Goal: Task Accomplishment & Management: Manage account settings

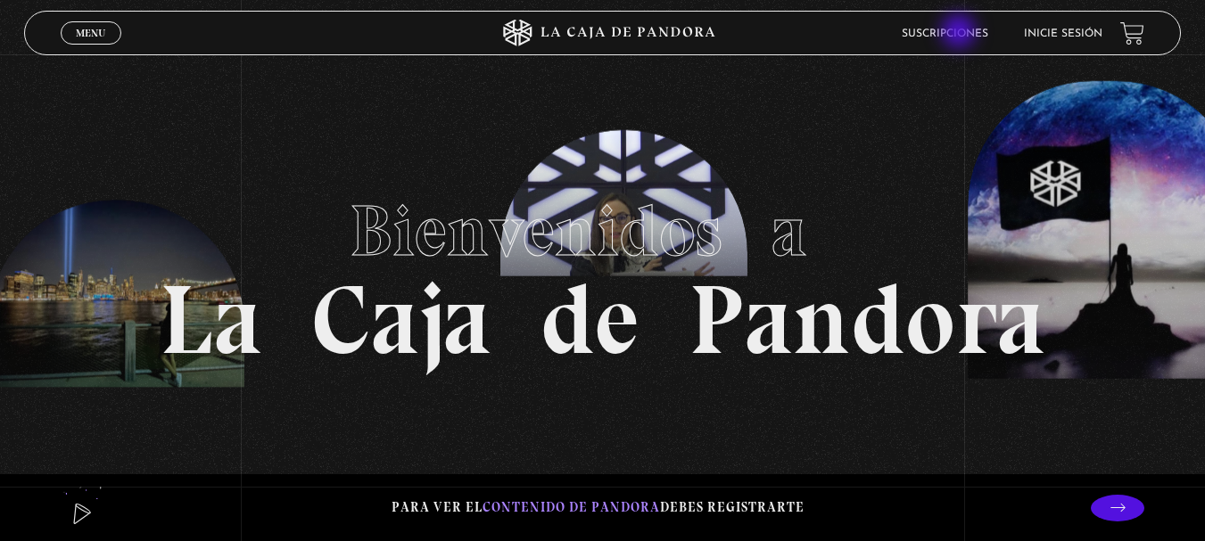
click at [961, 33] on link "Suscripciones" at bounding box center [945, 34] width 87 height 11
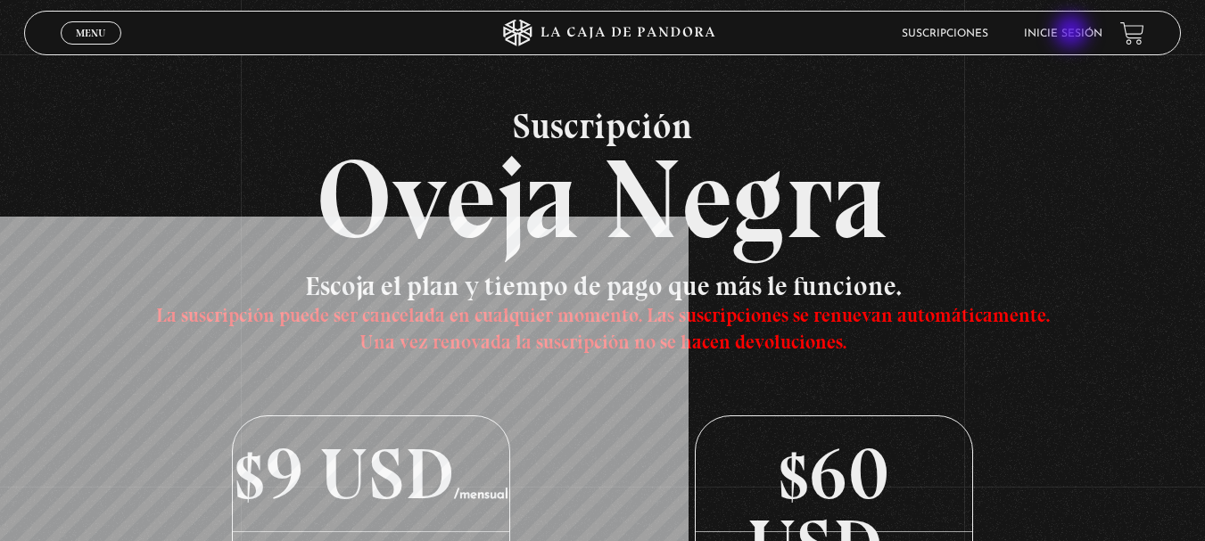
click at [1073, 33] on link "Inicie sesión" at bounding box center [1063, 34] width 78 height 11
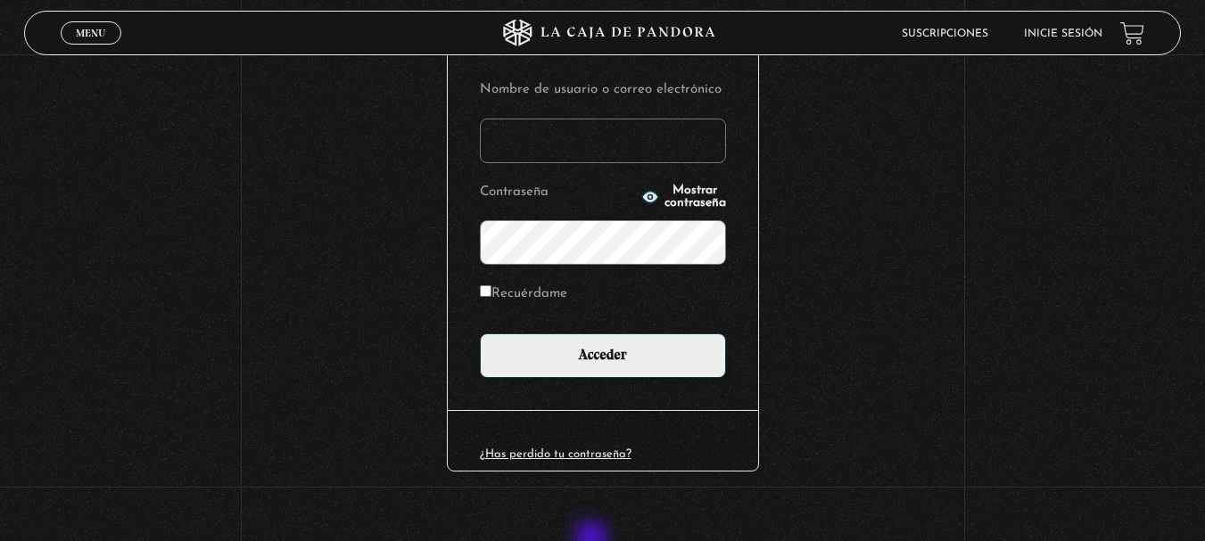
scroll to position [228, 0]
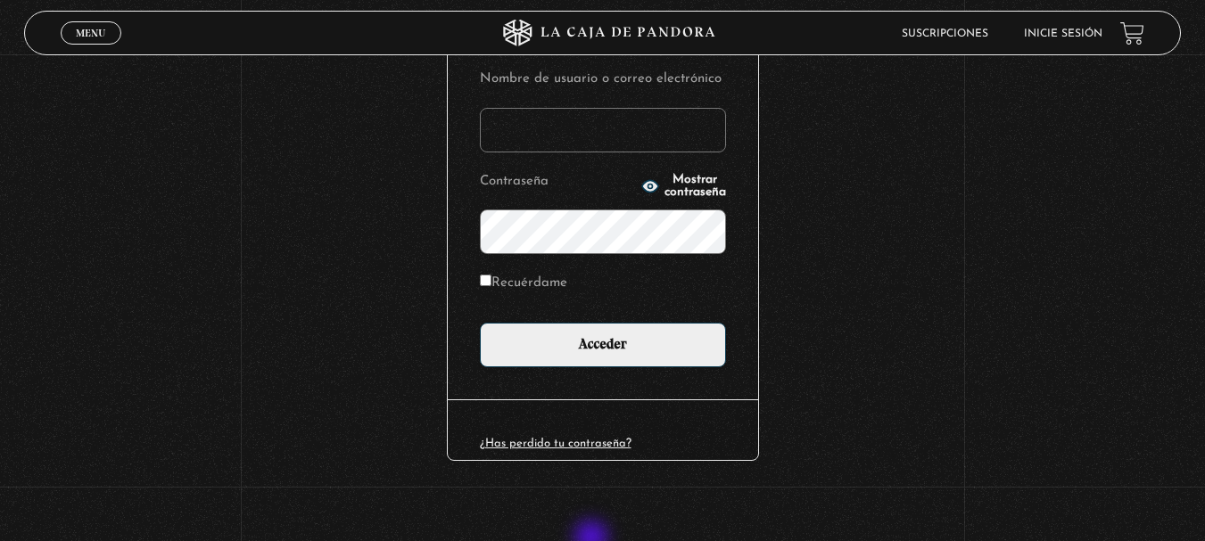
type input "kimberlyvargas723@gmail.com"
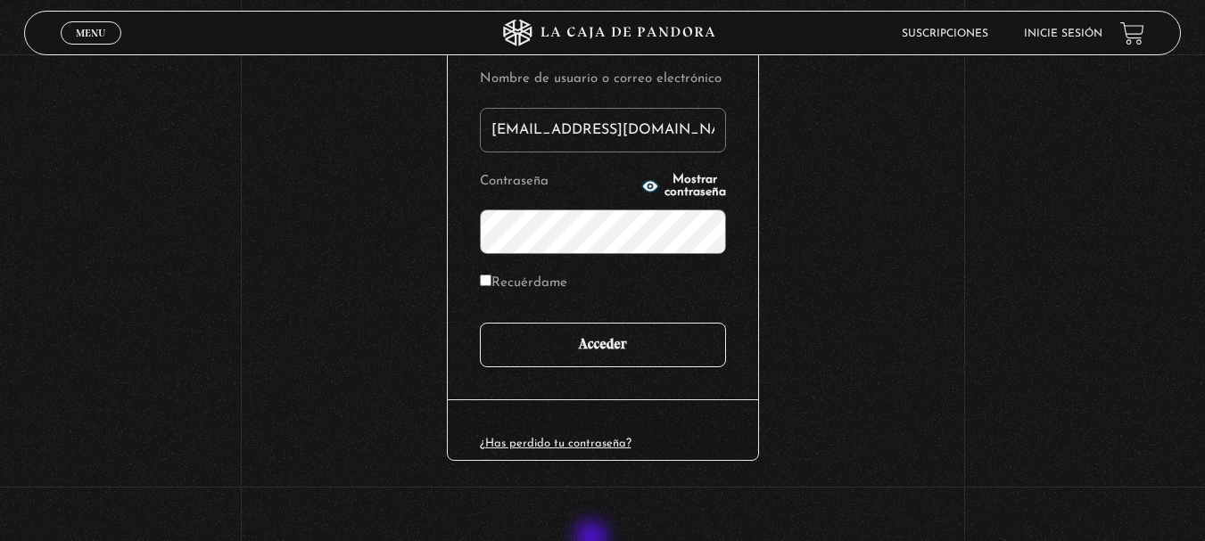
click at [596, 351] on input "Acceder" at bounding box center [603, 345] width 246 height 45
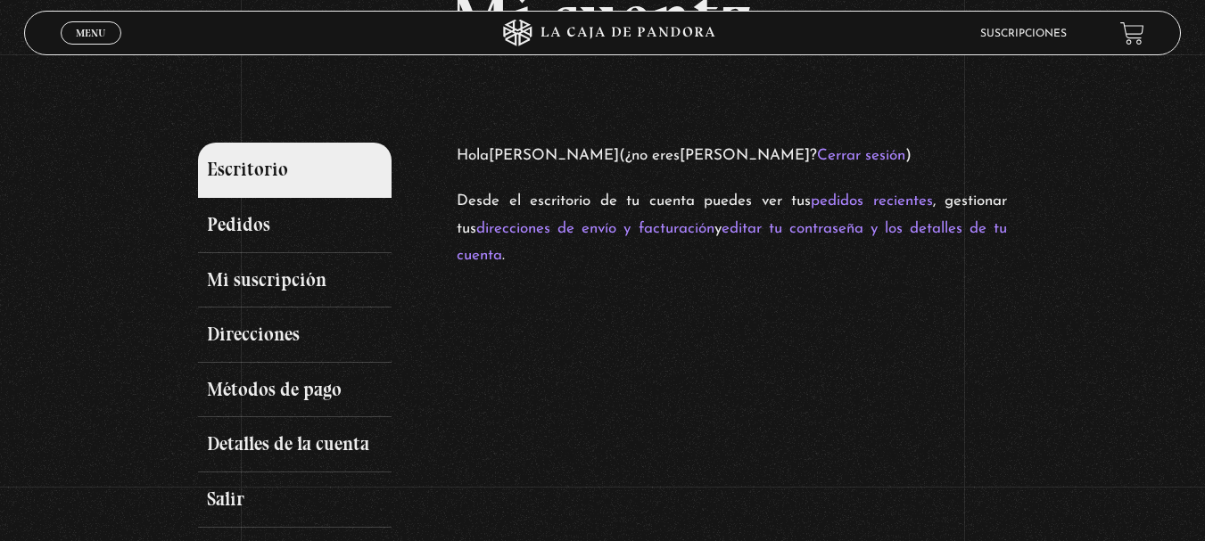
scroll to position [113, 0]
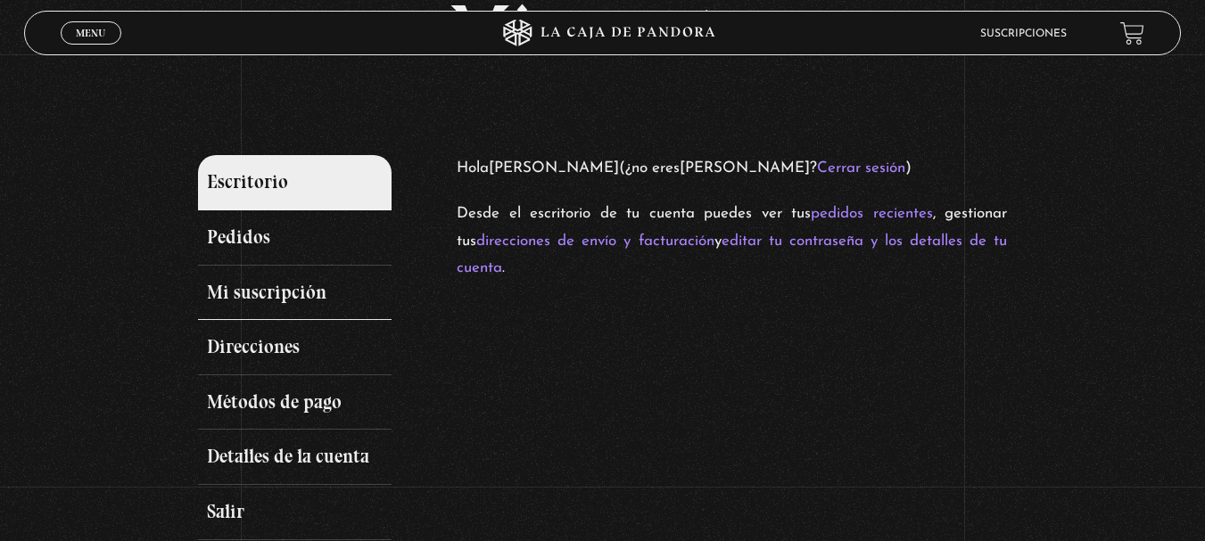
click at [232, 295] on link "Mi suscripción" at bounding box center [295, 293] width 194 height 55
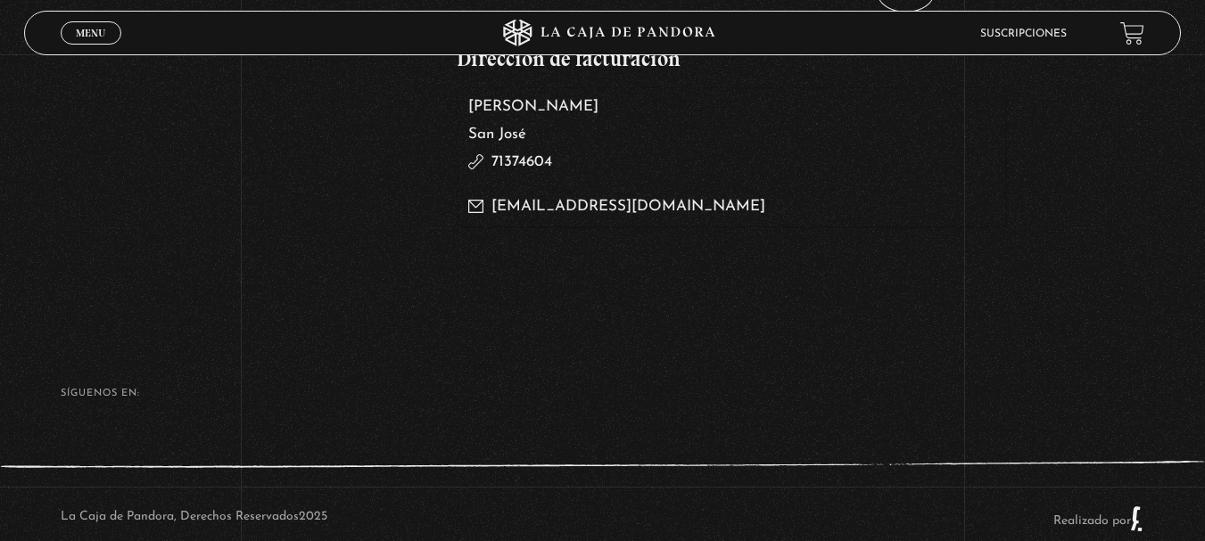
scroll to position [1066, 0]
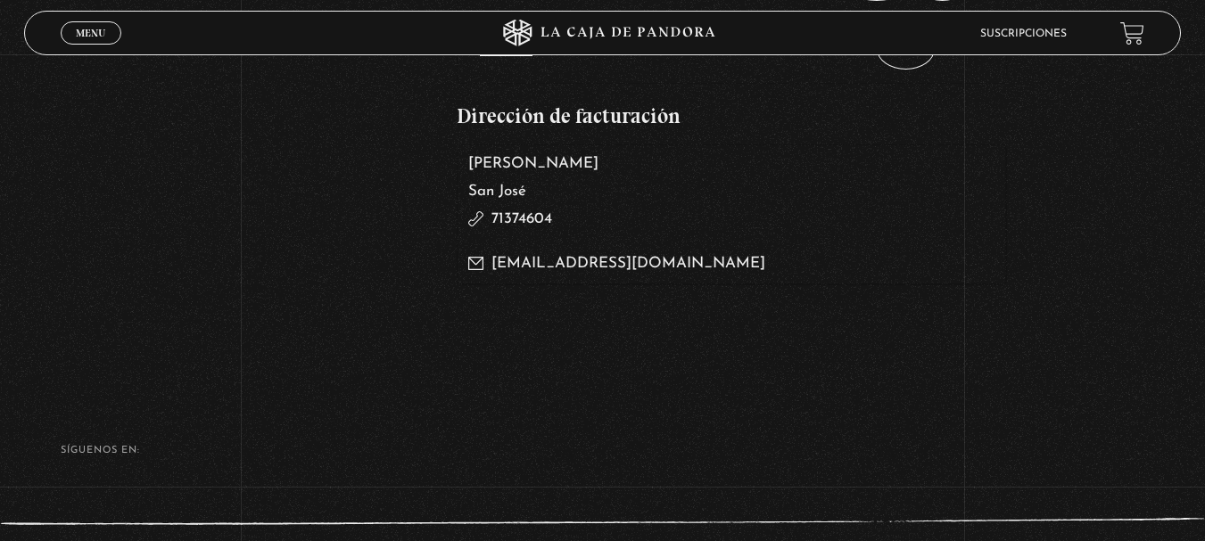
click at [60, 384] on footer "SÍguenos en: La Caja de Pandora, Derechos Reservados 2025 Realizado por" at bounding box center [602, 509] width 1205 height 251
click at [56, 397] on footer "SÍguenos en: La Caja de Pandora, Derechos Reservados 2025 Realizado por" at bounding box center [602, 509] width 1205 height 251
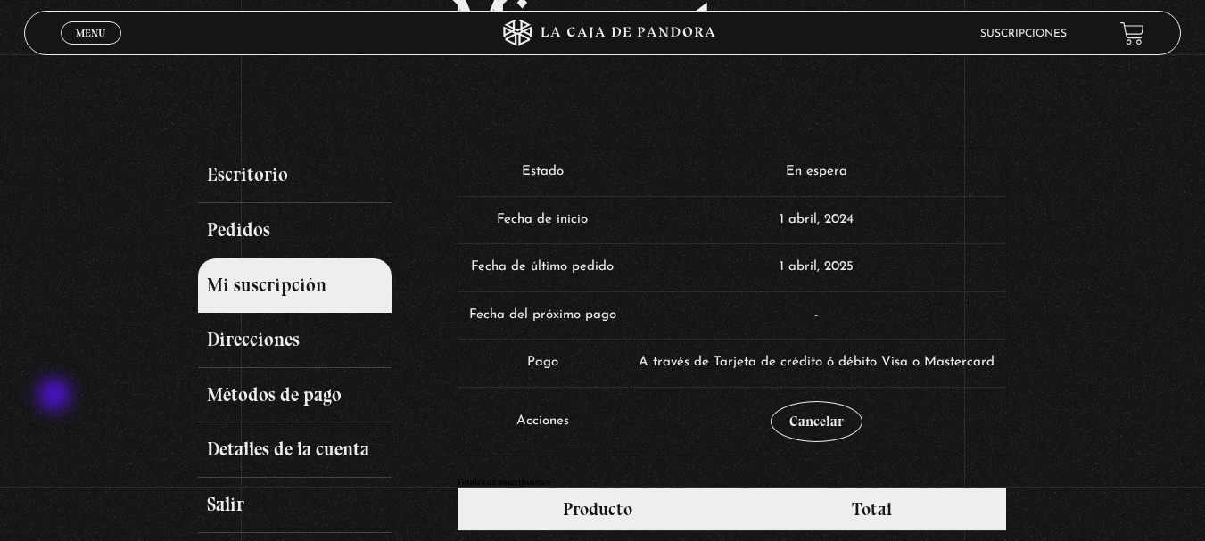
scroll to position [120, 0]
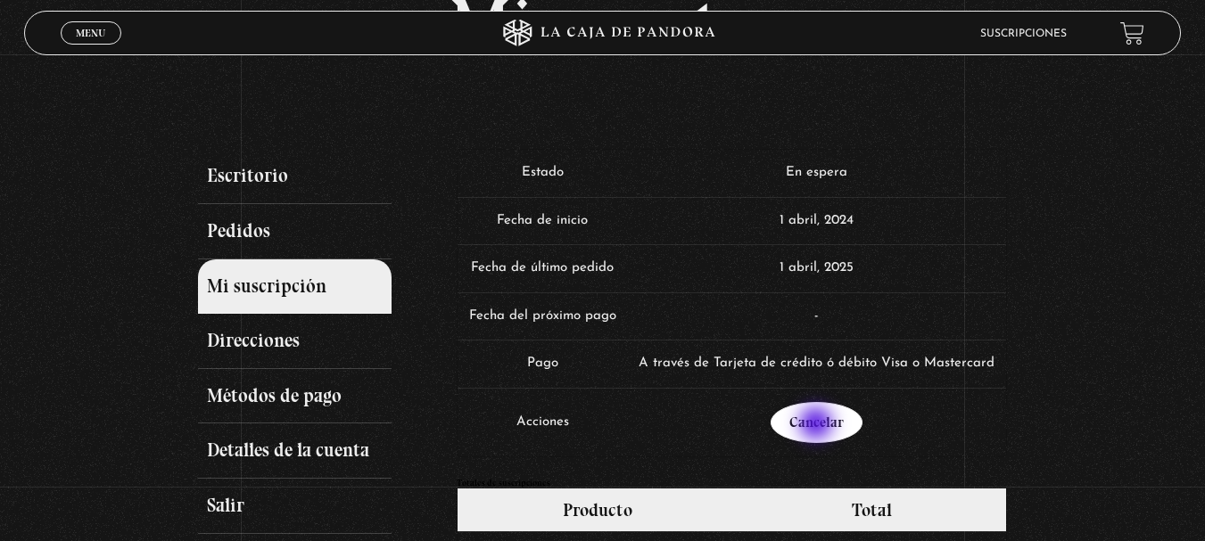
click at [818, 425] on link "Cancelar" at bounding box center [817, 422] width 92 height 41
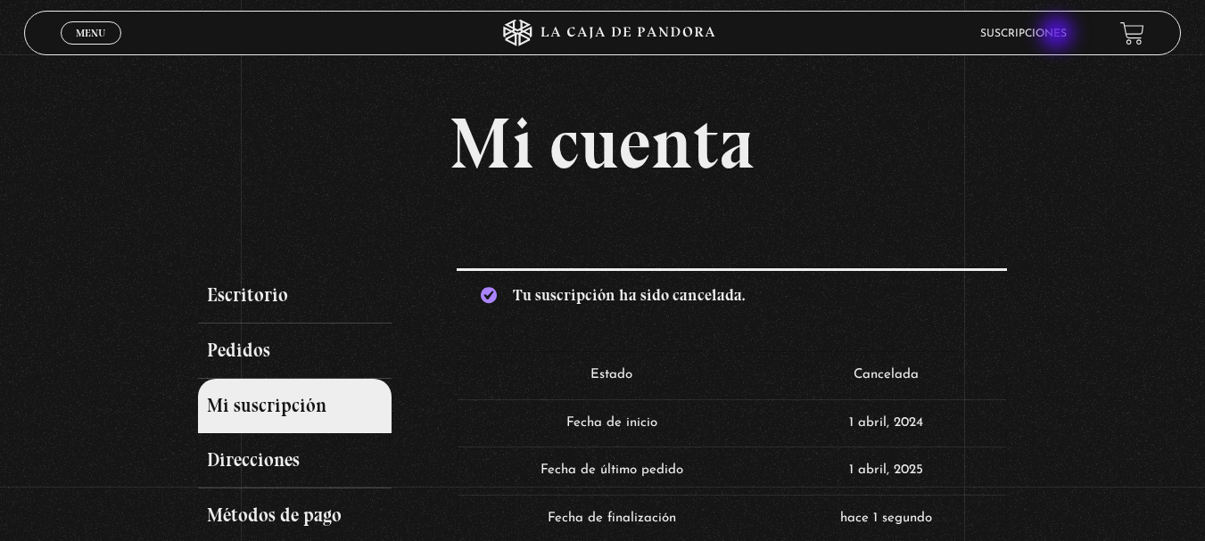
click at [1059, 35] on link "Suscripciones" at bounding box center [1023, 34] width 87 height 11
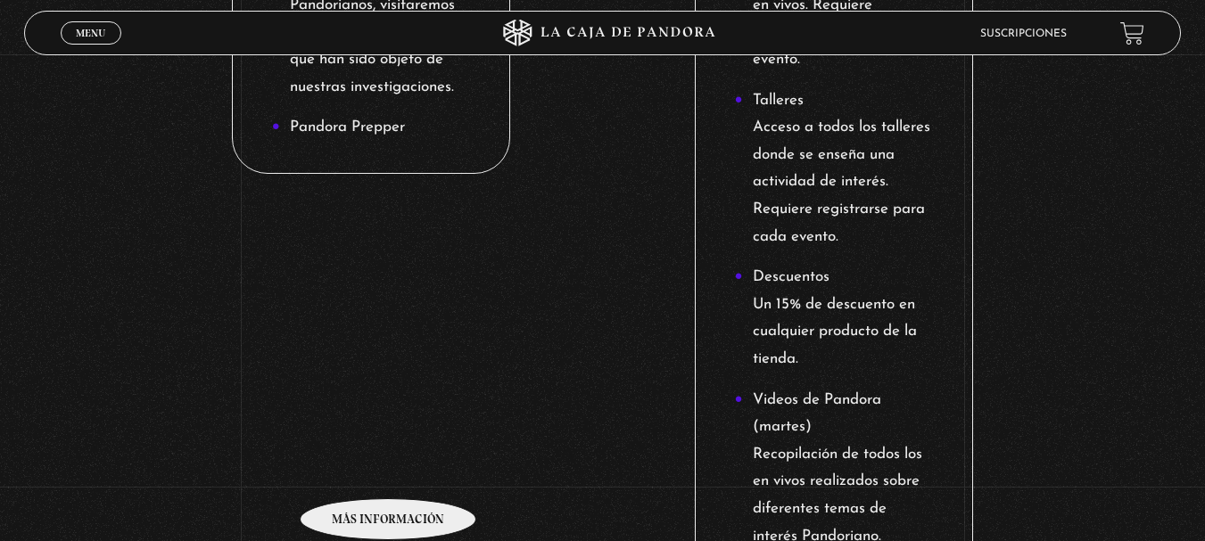
scroll to position [1918, 0]
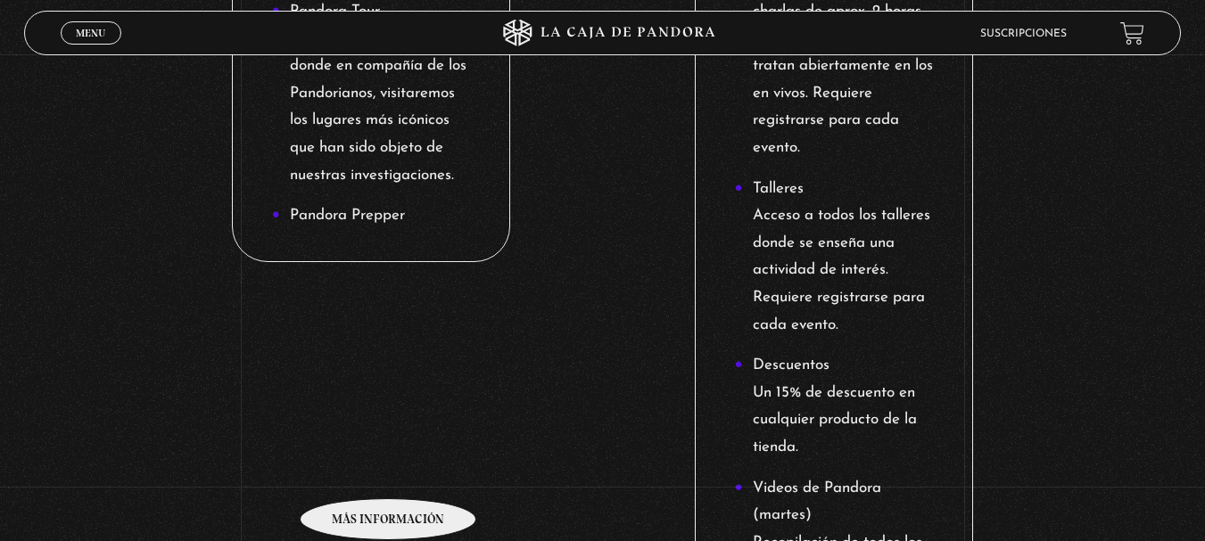
click at [391, 204] on li "Pandora Prepper" at bounding box center [371, 216] width 199 height 28
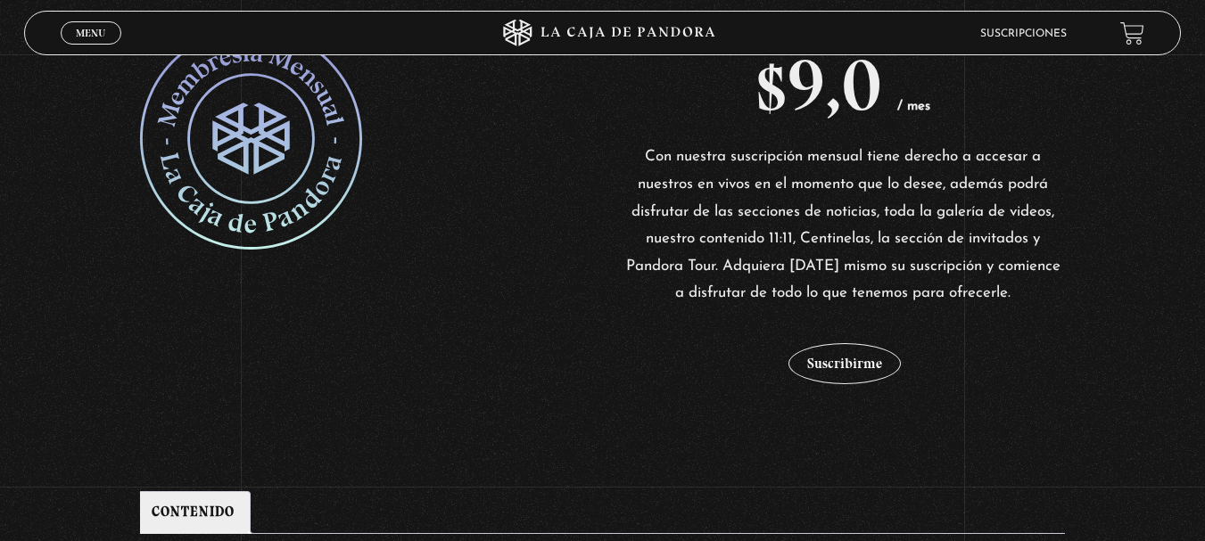
scroll to position [365, 0]
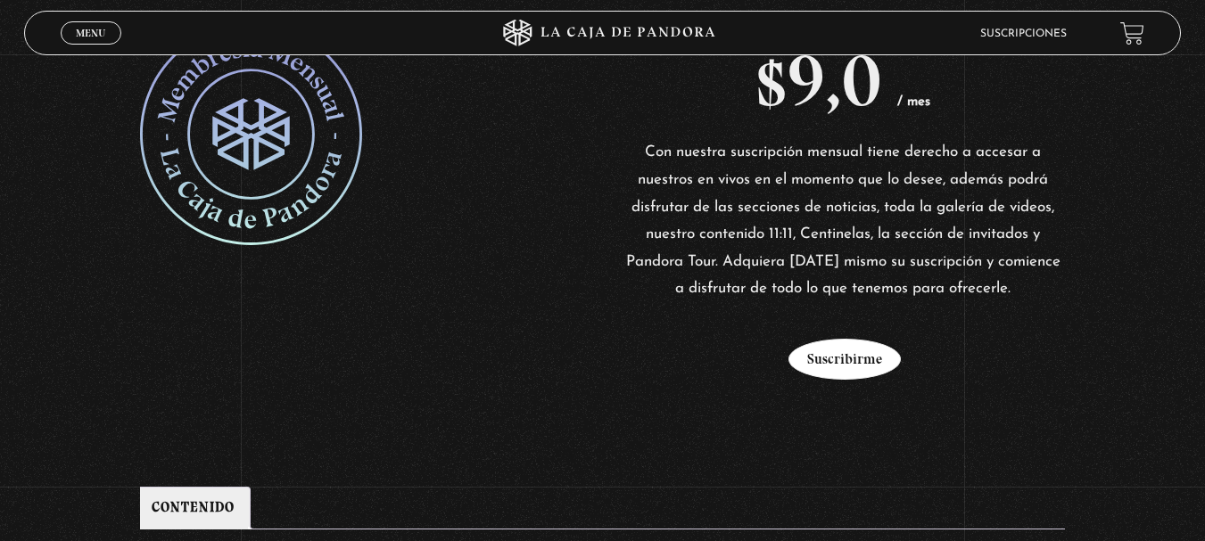
click at [871, 355] on button "Suscribirme" at bounding box center [844, 359] width 112 height 41
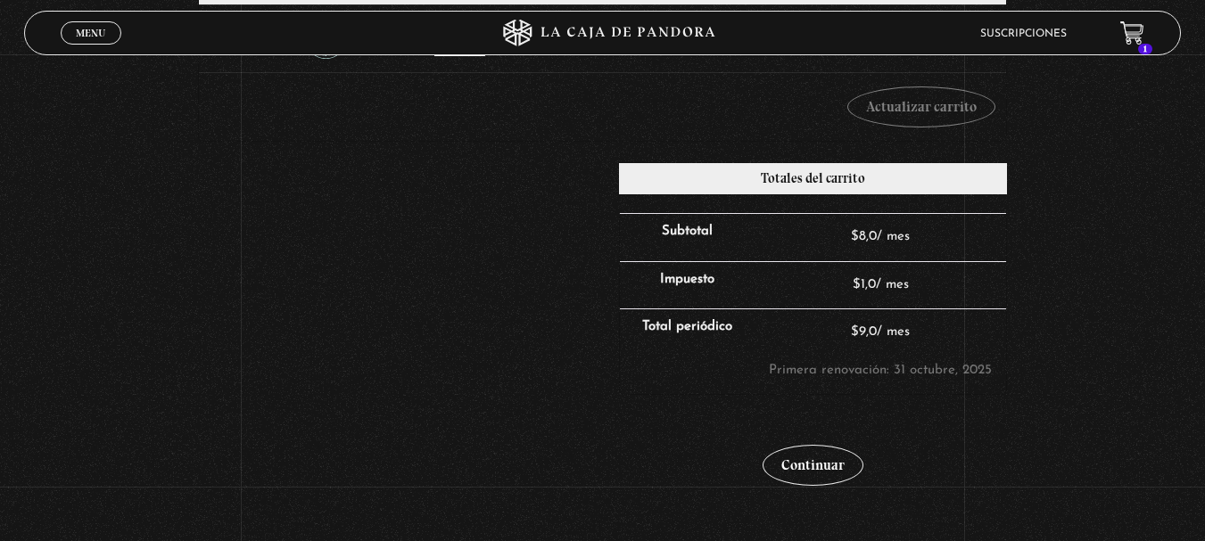
scroll to position [408, 0]
